Goal: Task Accomplishment & Management: Complete application form

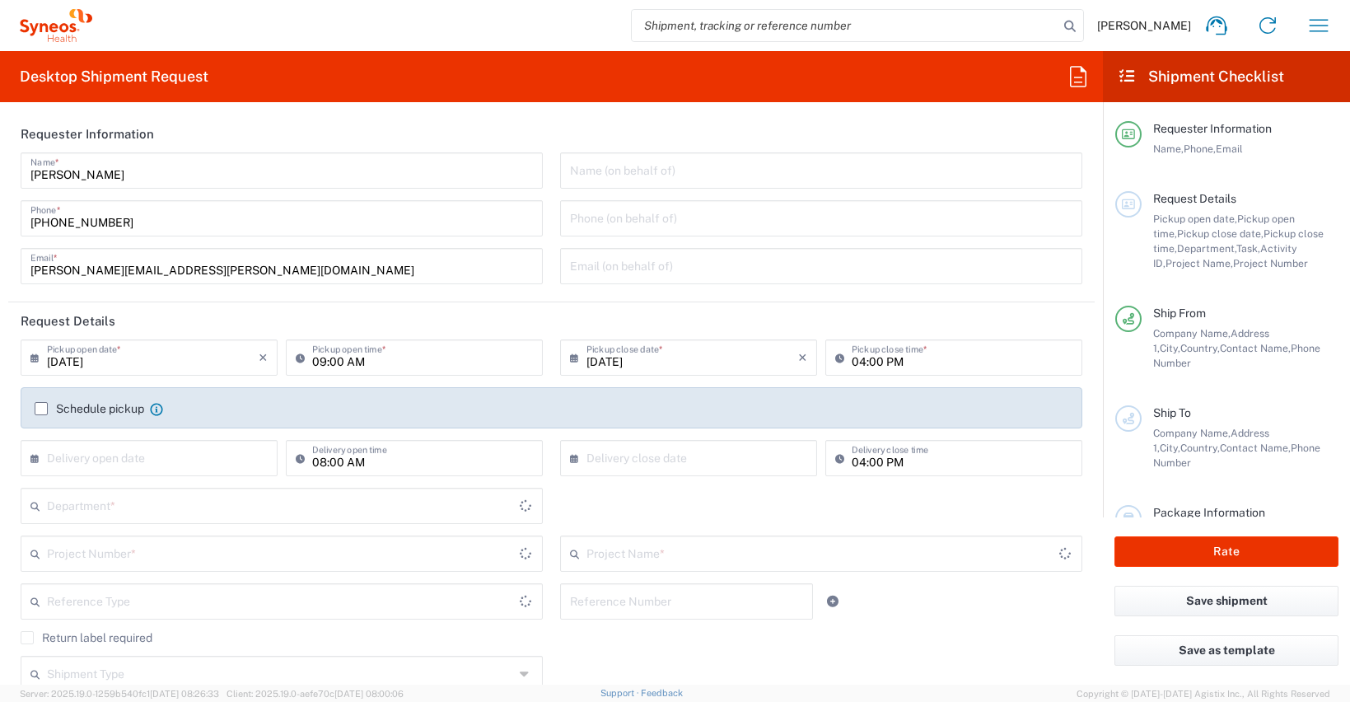
type input "[GEOGRAPHIC_DATA]"
type input "8350"
type input "[GEOGRAPHIC_DATA]"
type input "Syneos Health Clinical [GEOGRAPHIC_DATA]"
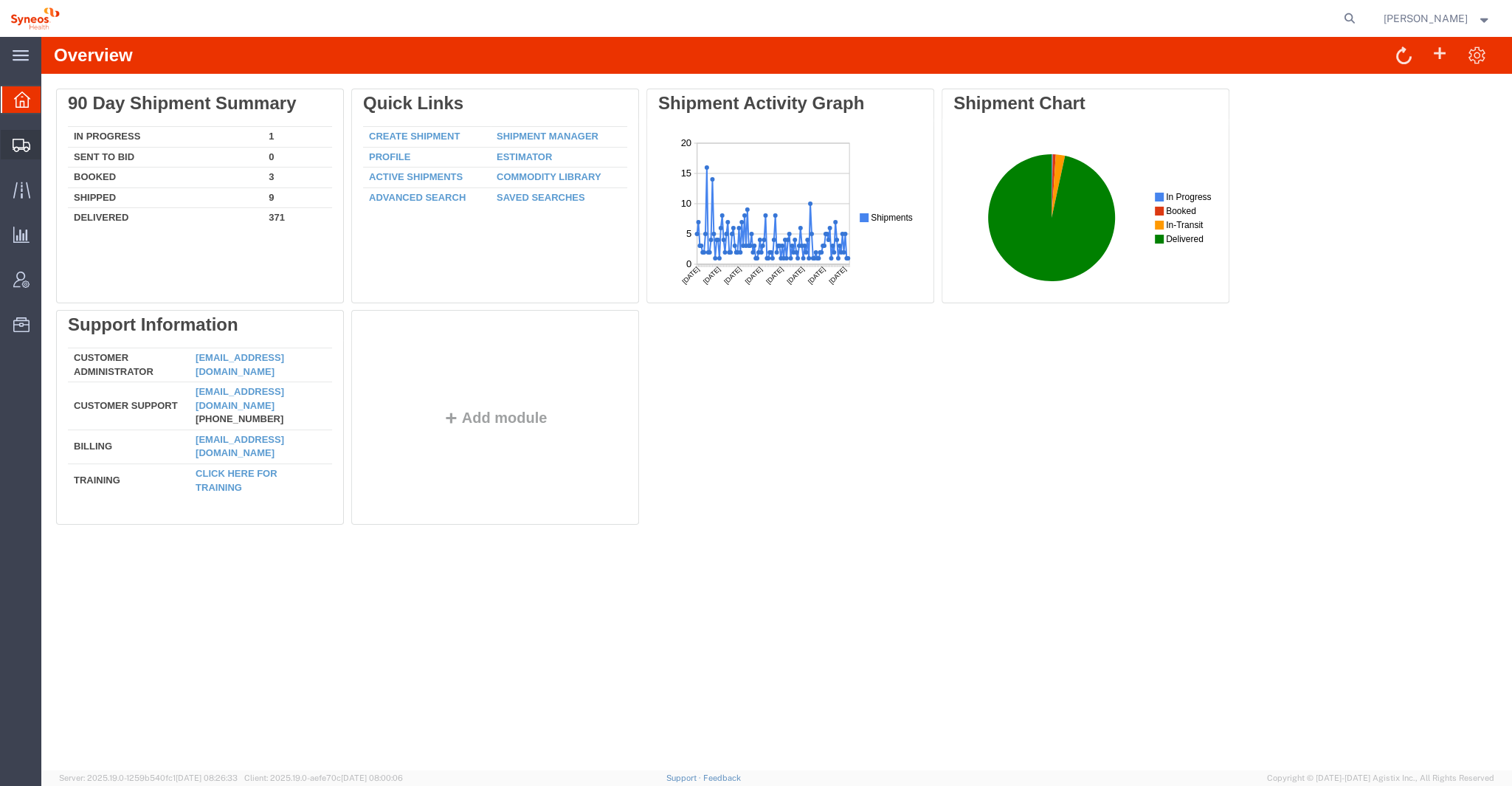
click at [23, 139] on icon at bounding box center [22, 145] width 18 height 13
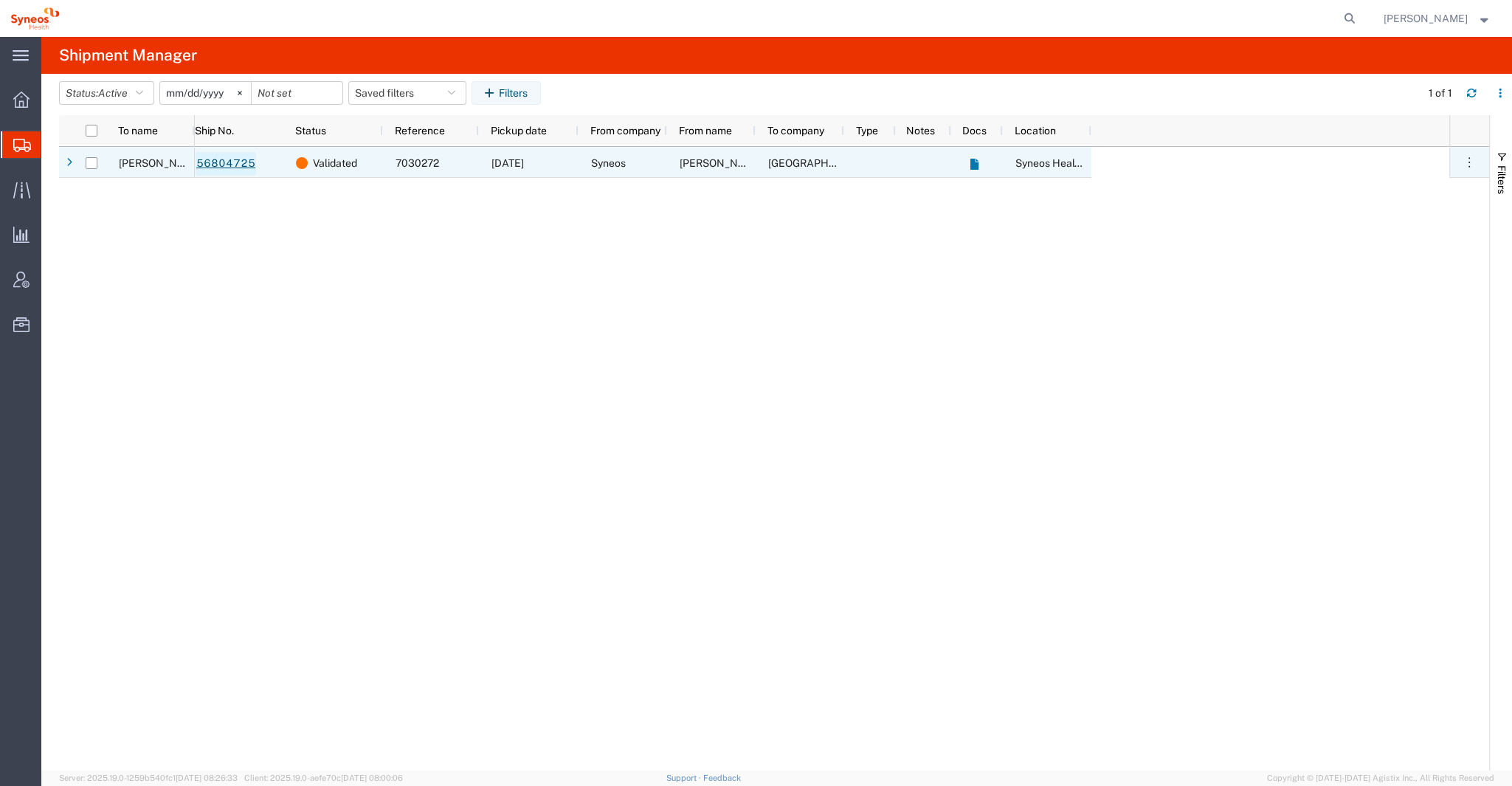
click at [230, 157] on link "56804725" at bounding box center [226, 164] width 61 height 23
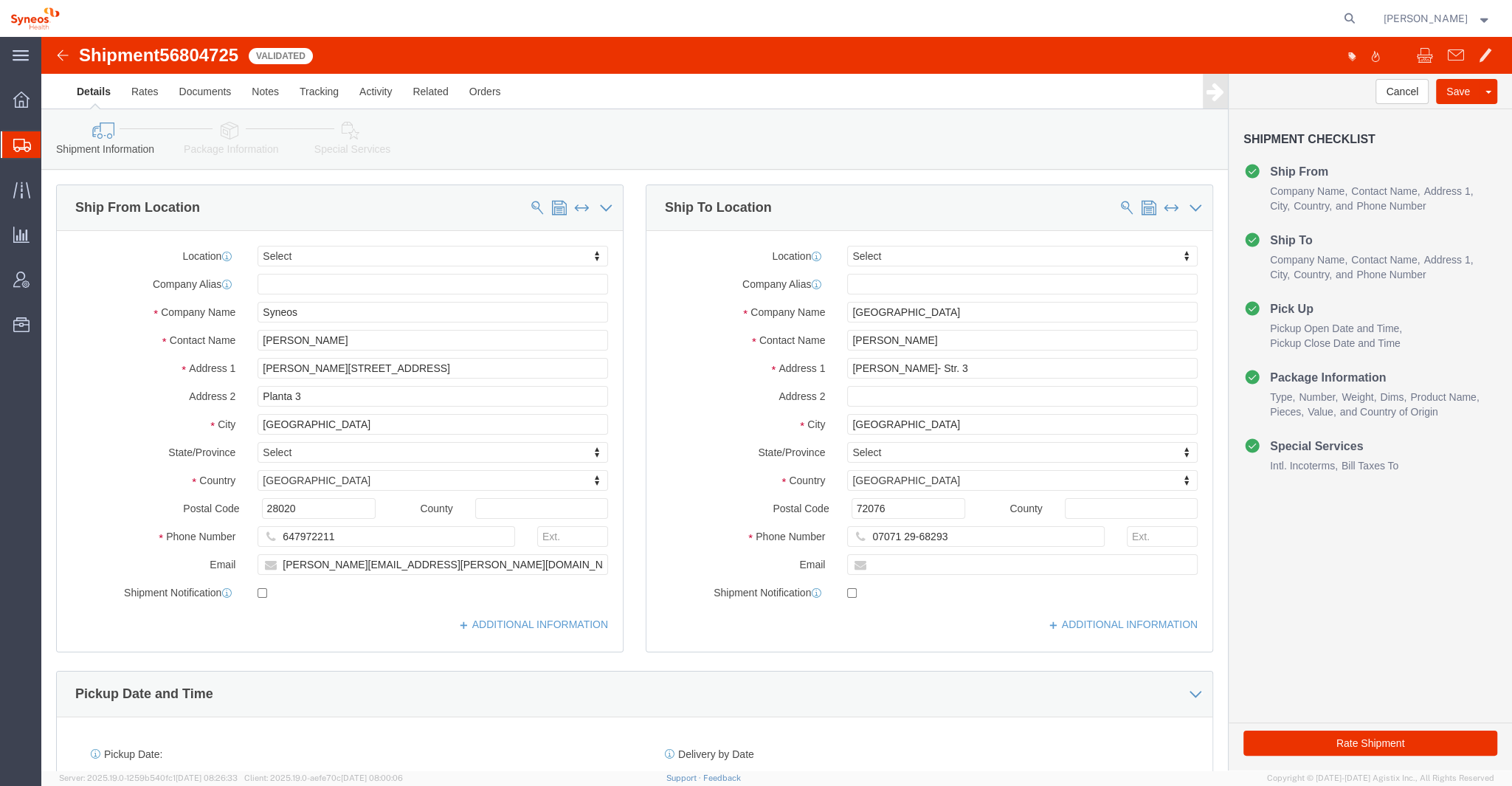
select select
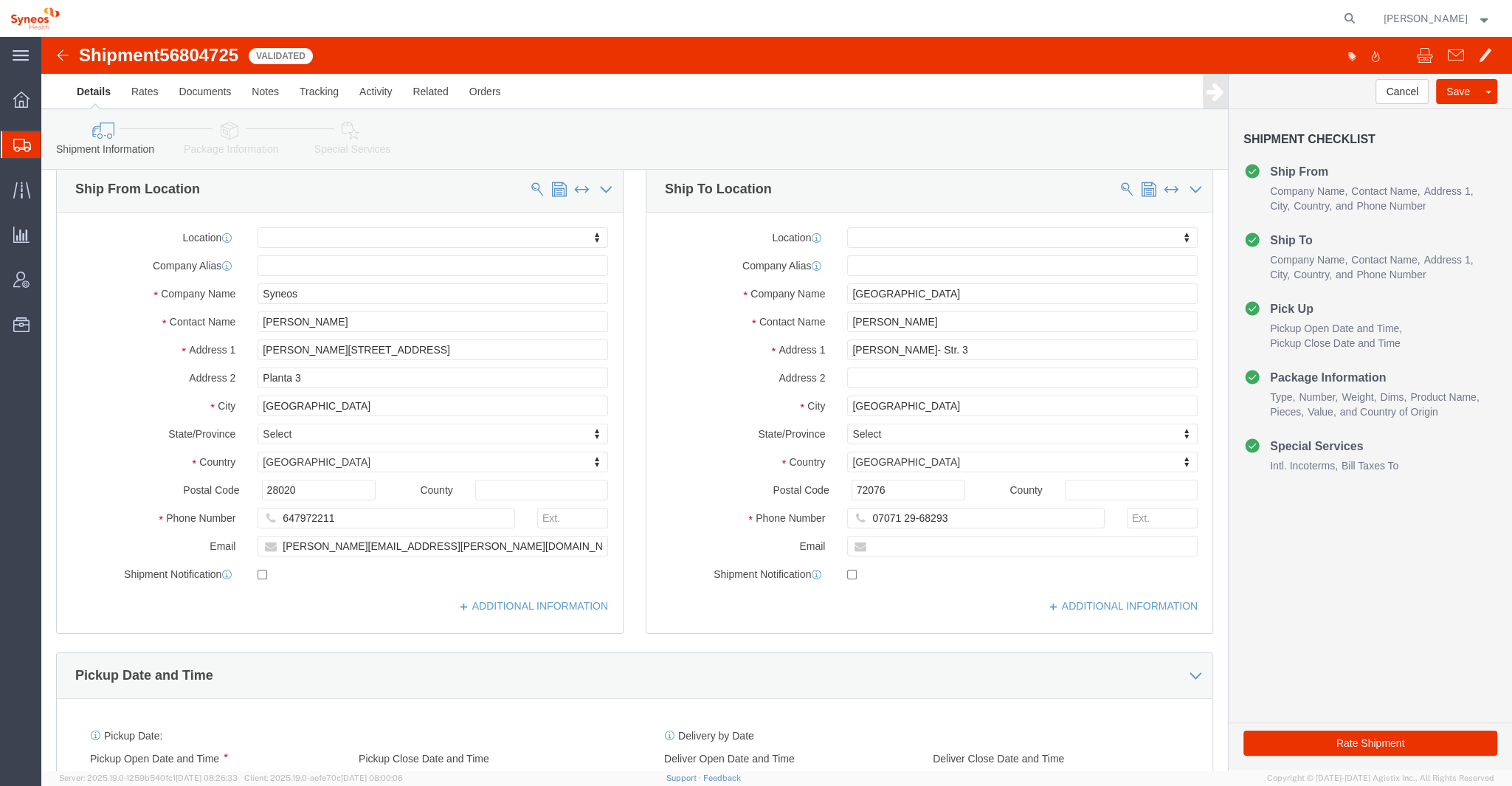
scroll to position [10, 0]
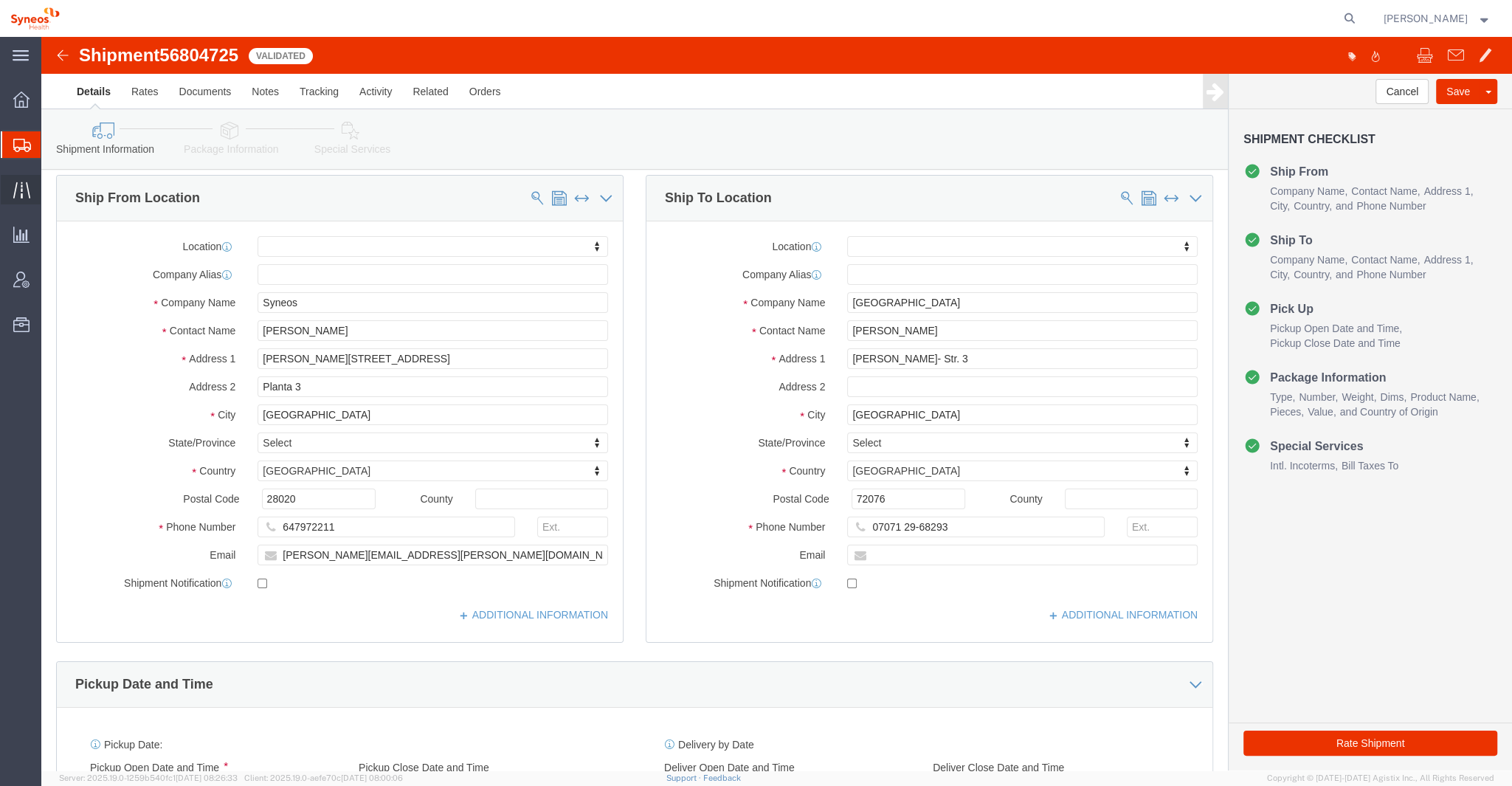
click at [22, 184] on icon at bounding box center [22, 190] width 17 height 17
